Goal: Navigation & Orientation: Find specific page/section

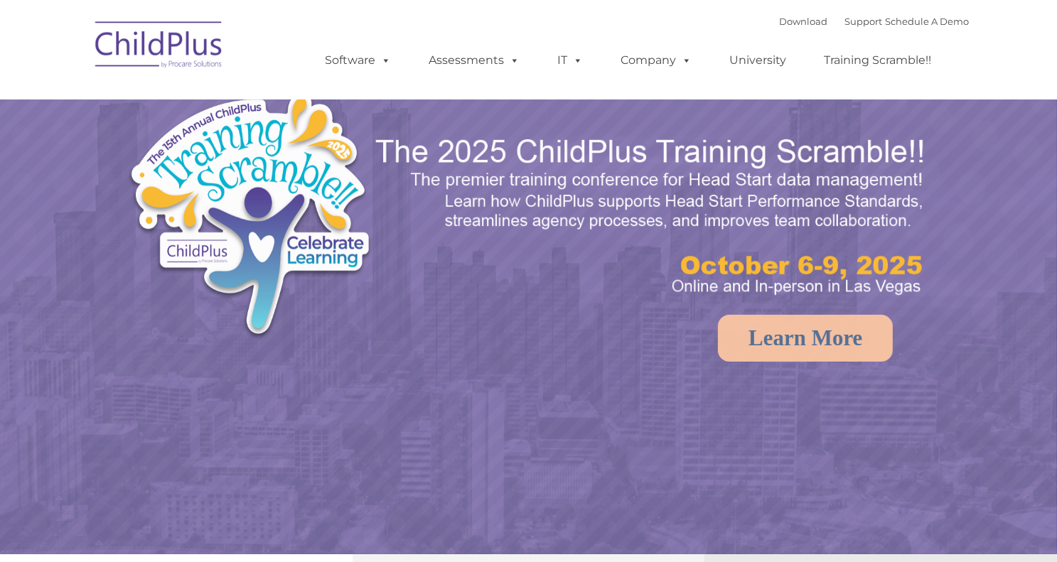
select select "MEDIUM"
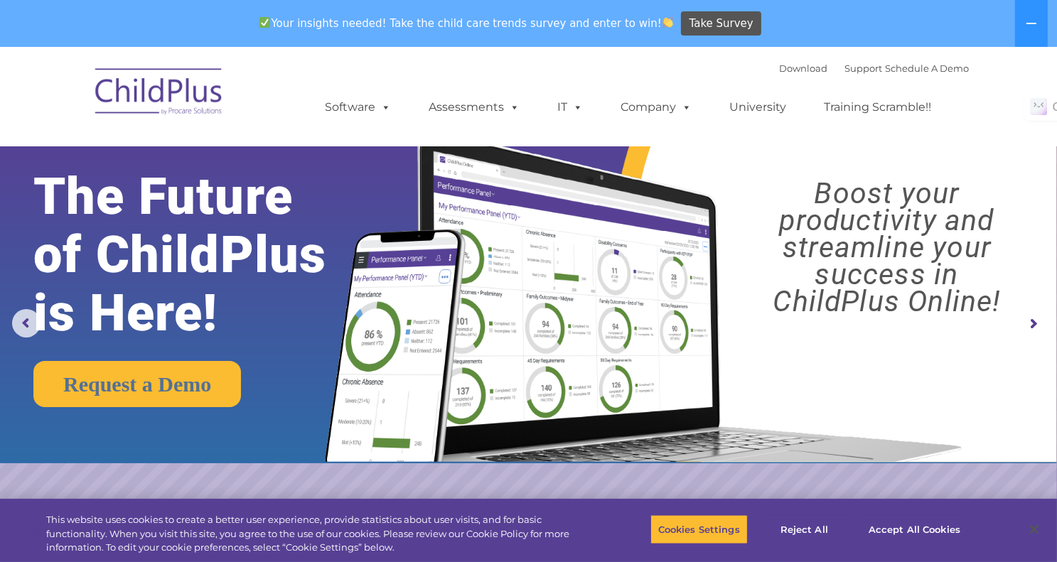
click at [171, 96] on img at bounding box center [159, 93] width 142 height 71
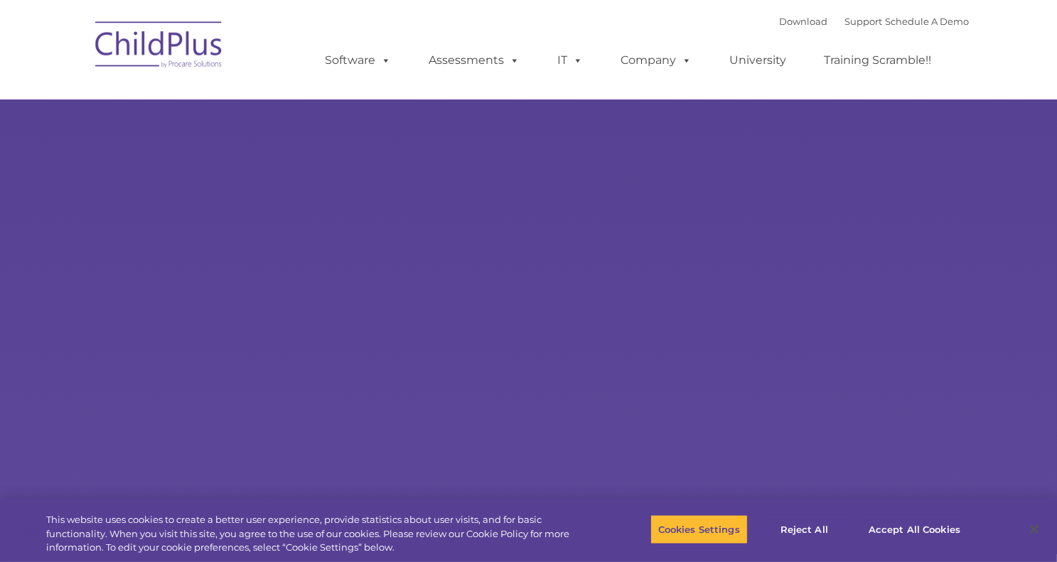
select select "MEDIUM"
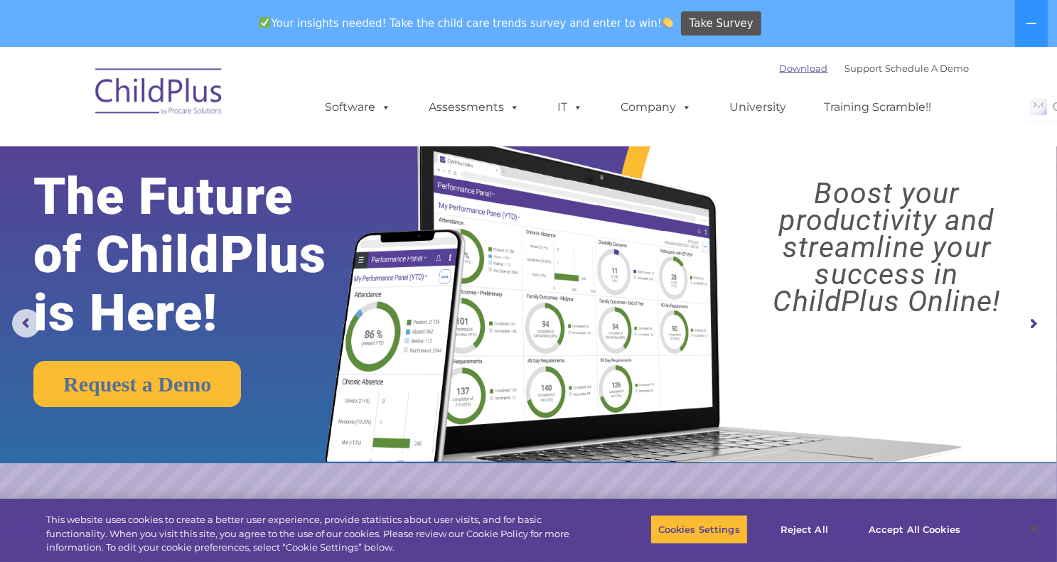
click at [785, 63] on link "Download" at bounding box center [804, 68] width 48 height 11
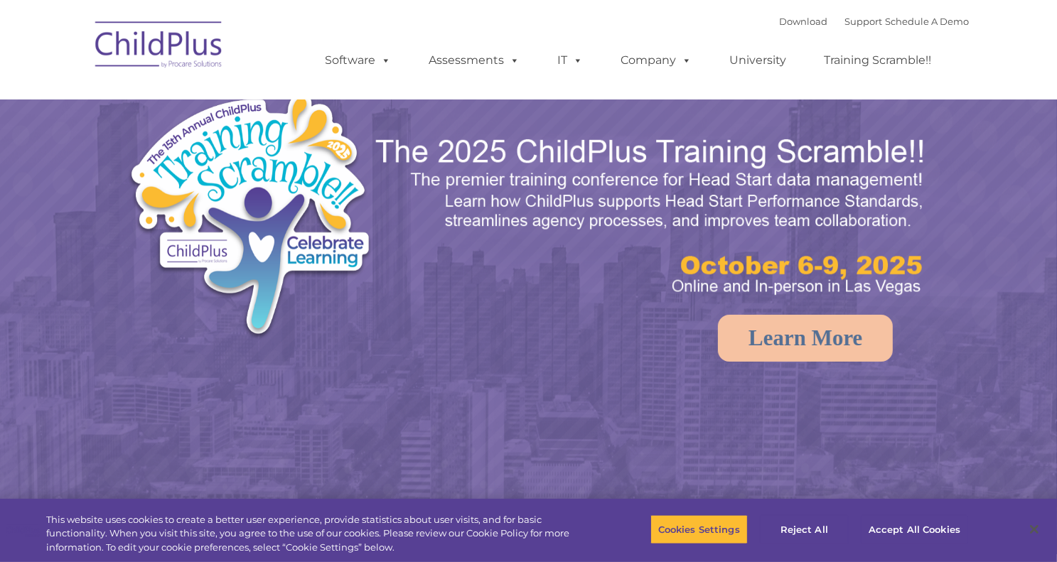
select select "MEDIUM"
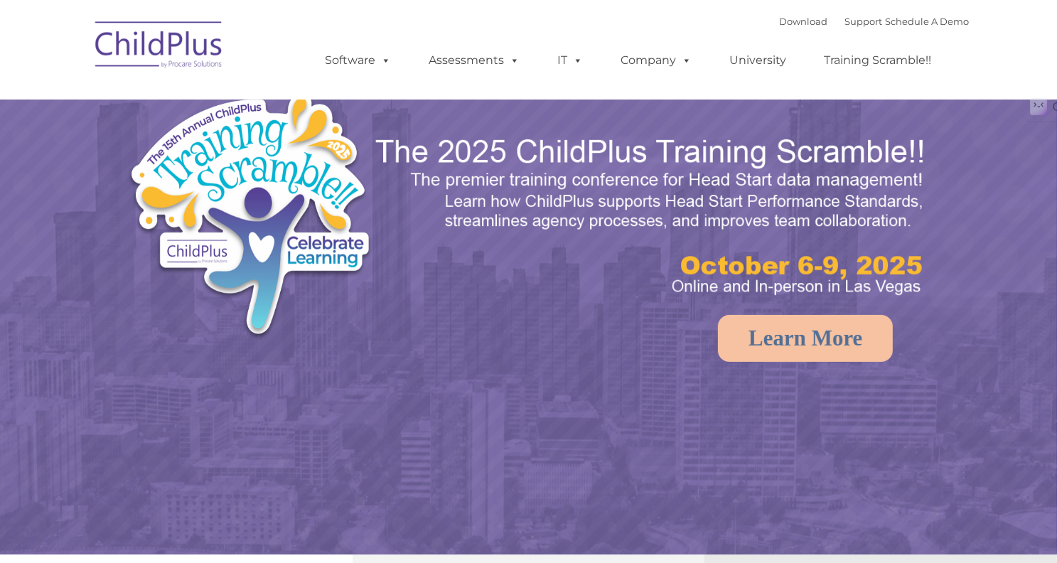
select select "MEDIUM"
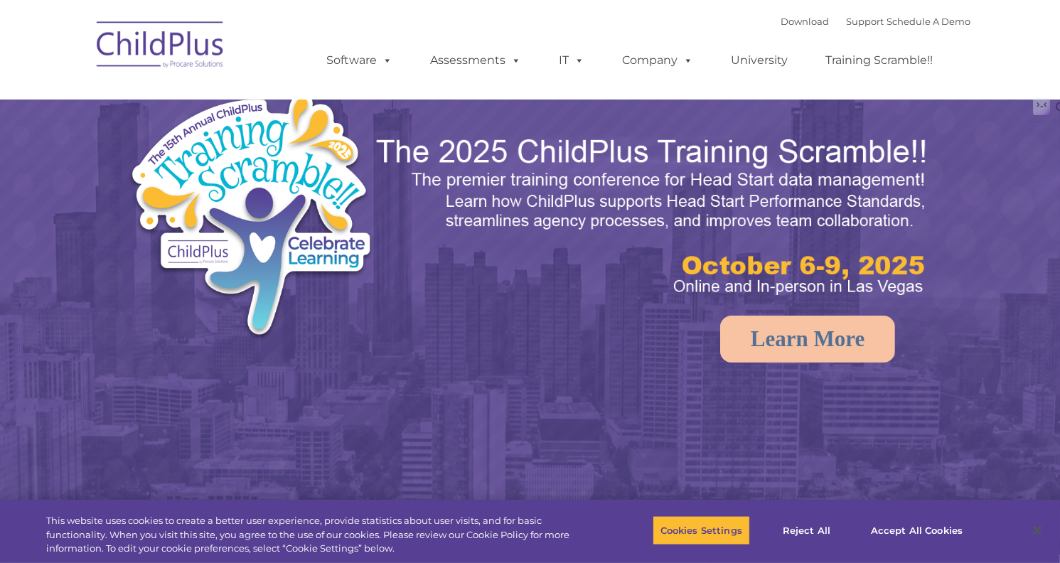
select select "MEDIUM"
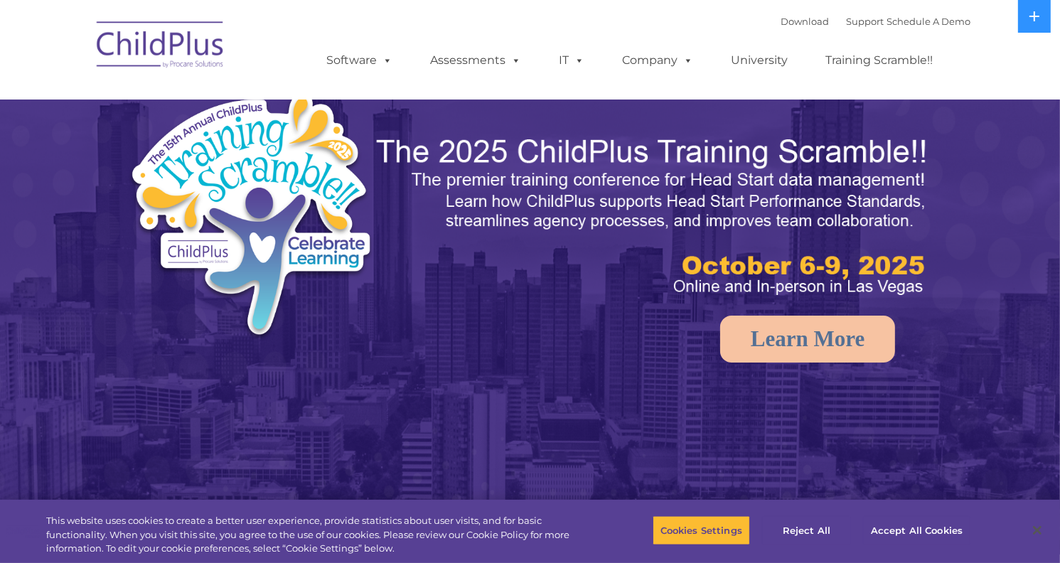
select select "MEDIUM"
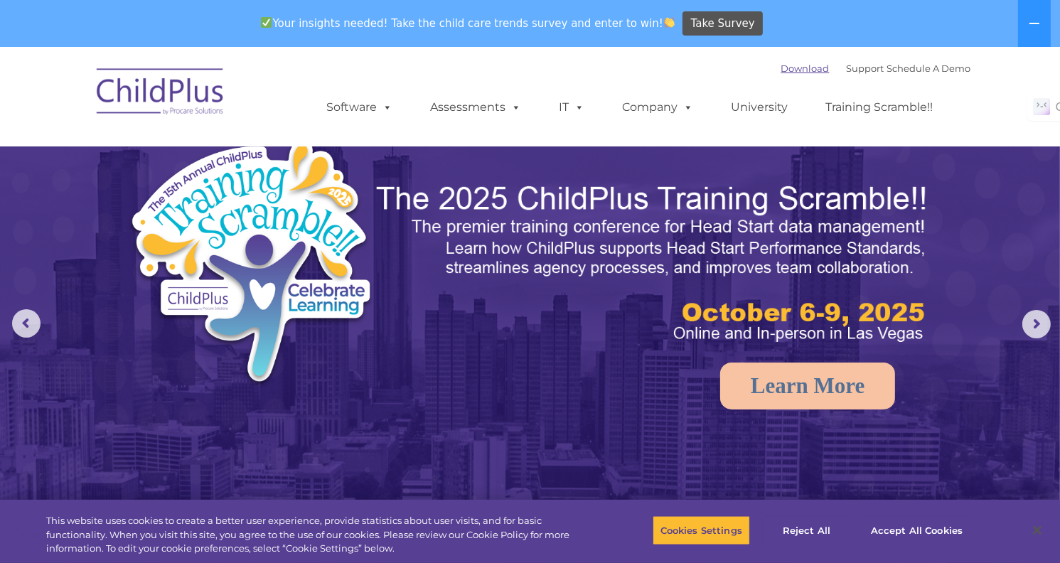
click at [781, 69] on link "Download" at bounding box center [805, 68] width 48 height 11
